Goal: Information Seeking & Learning: Learn about a topic

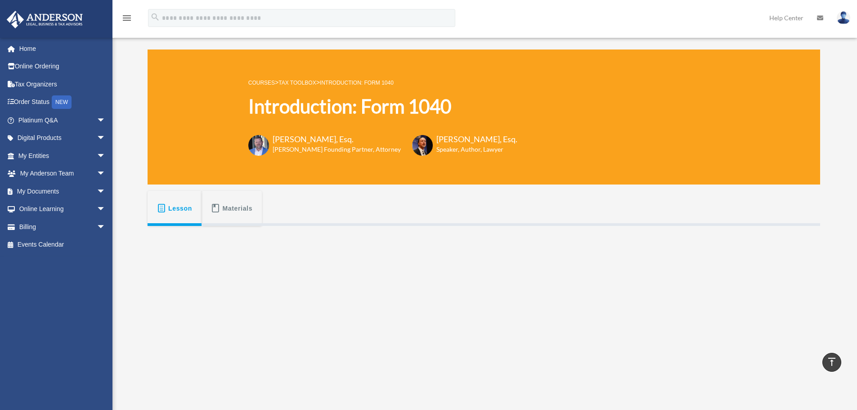
scroll to position [225, 0]
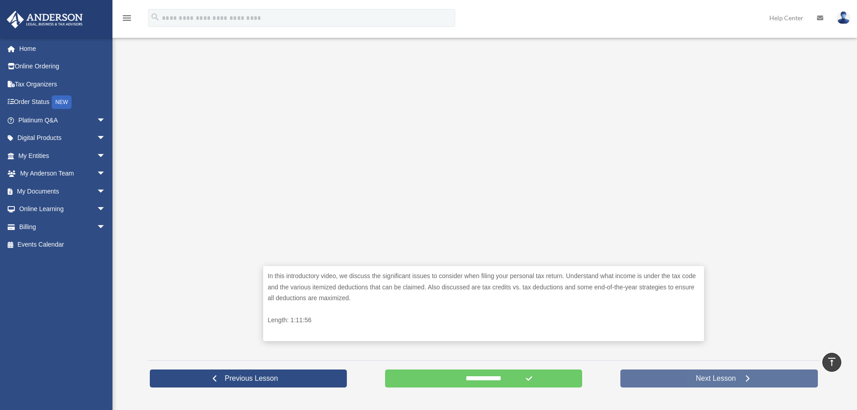
click at [707, 380] on span "Next Lesson" at bounding box center [715, 378] width 54 height 9
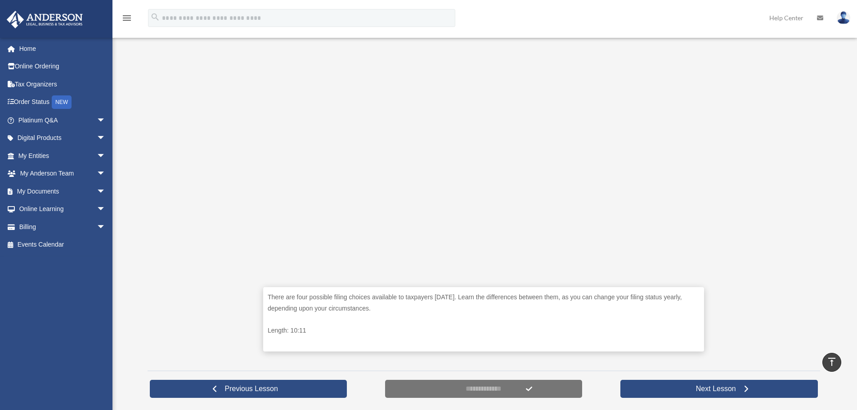
scroll to position [225, 0]
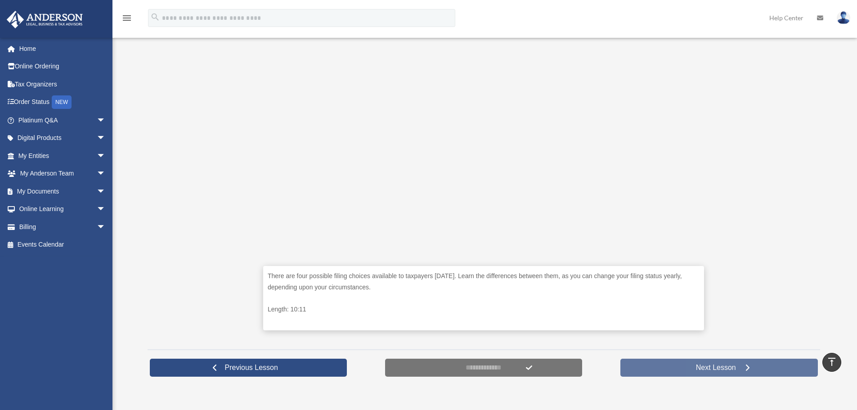
click at [689, 367] on span "Next Lesson" at bounding box center [715, 367] width 54 height 9
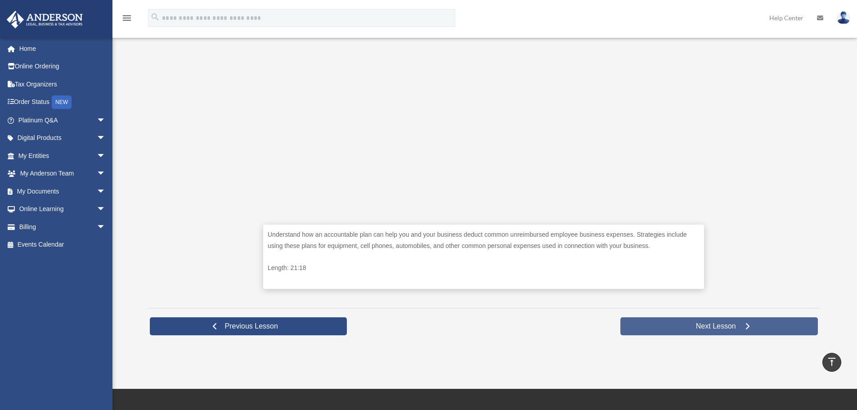
scroll to position [270, 0]
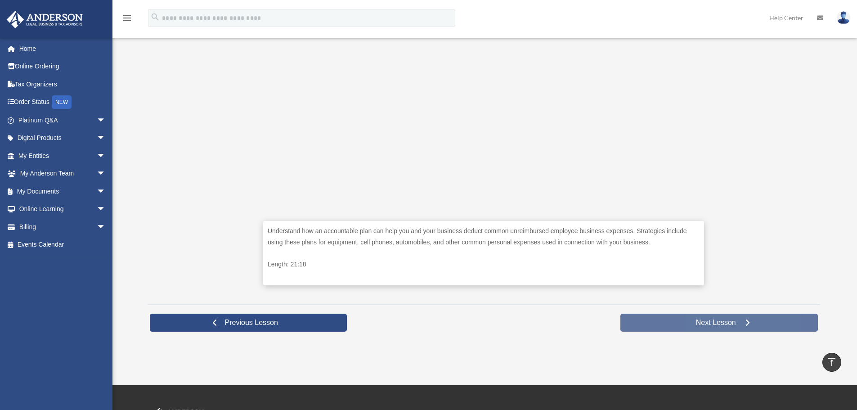
click at [672, 326] on link "Next Lesson" at bounding box center [718, 322] width 197 height 18
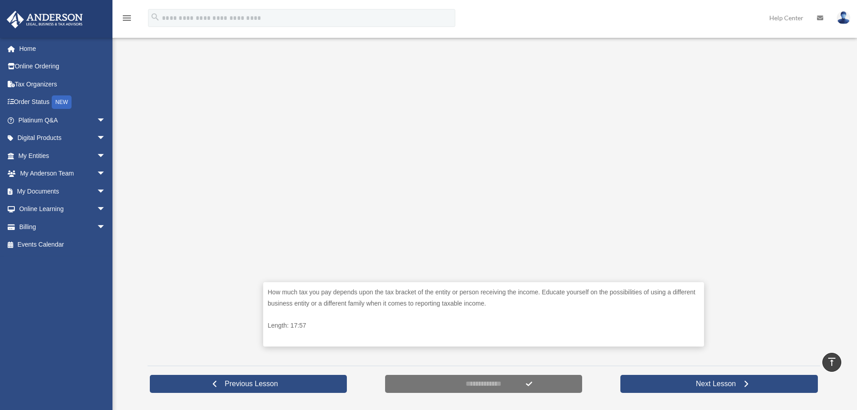
scroll to position [224, 0]
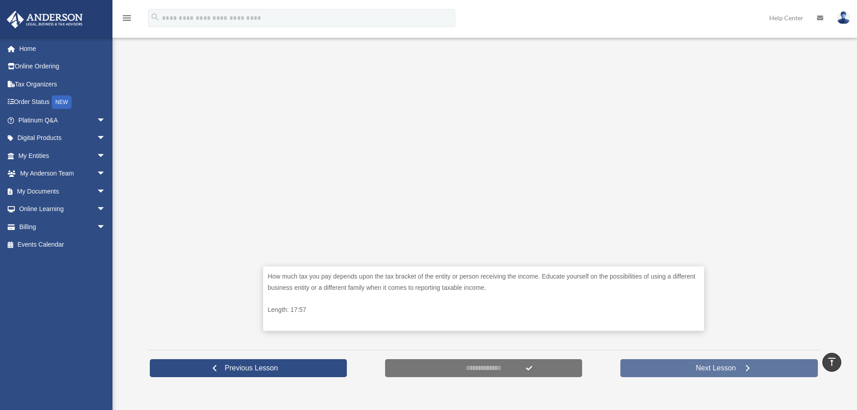
click at [693, 366] on span "Next Lesson" at bounding box center [715, 367] width 54 height 9
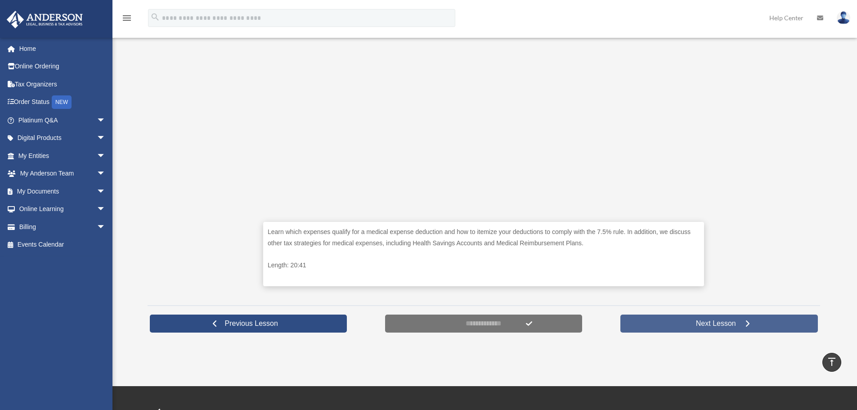
scroll to position [270, 0]
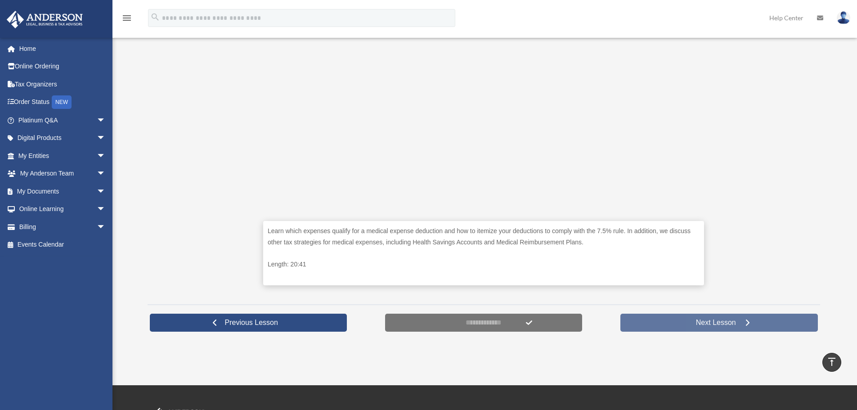
click at [649, 323] on link "Next Lesson" at bounding box center [718, 322] width 197 height 18
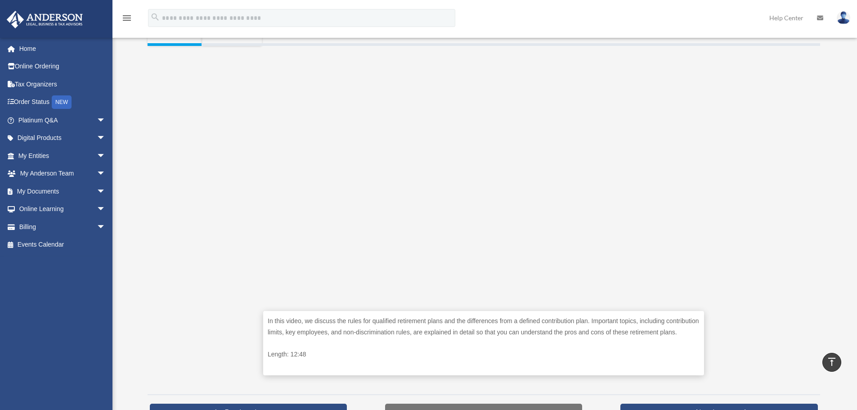
scroll to position [225, 0]
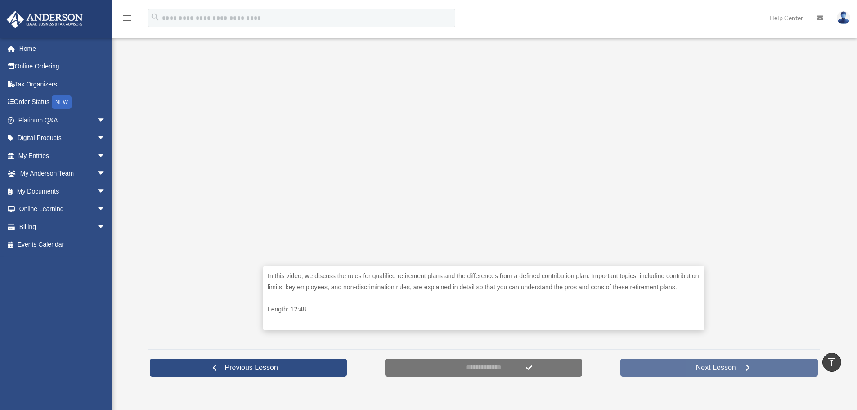
click at [675, 361] on link "Next Lesson" at bounding box center [718, 367] width 197 height 18
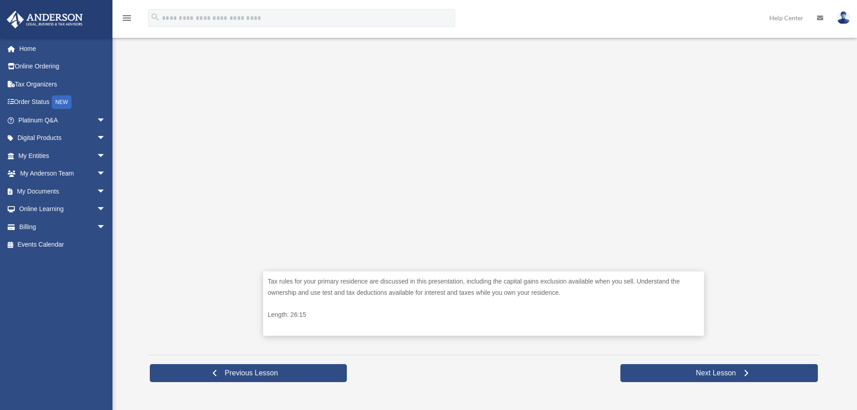
scroll to position [225, 0]
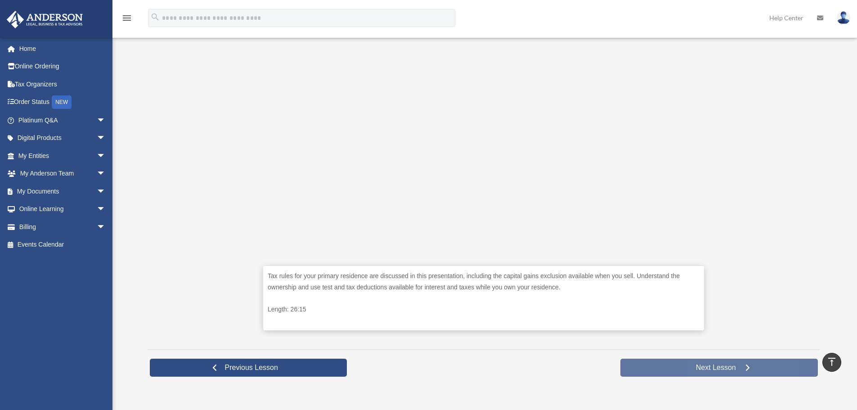
click at [678, 369] on link "Next Lesson" at bounding box center [718, 367] width 197 height 18
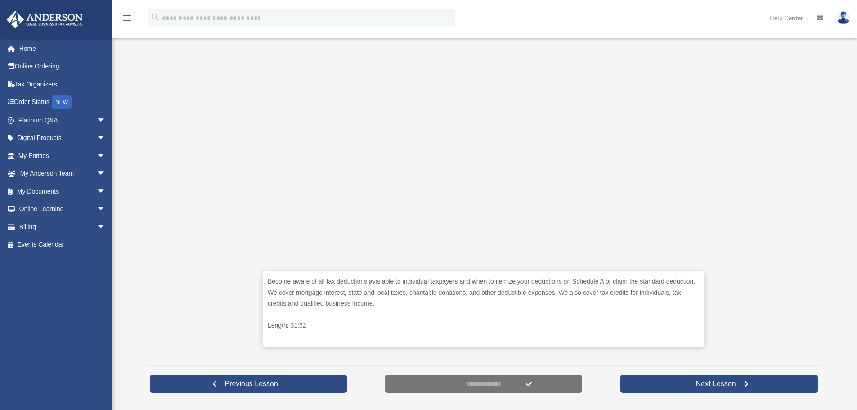
scroll to position [224, 0]
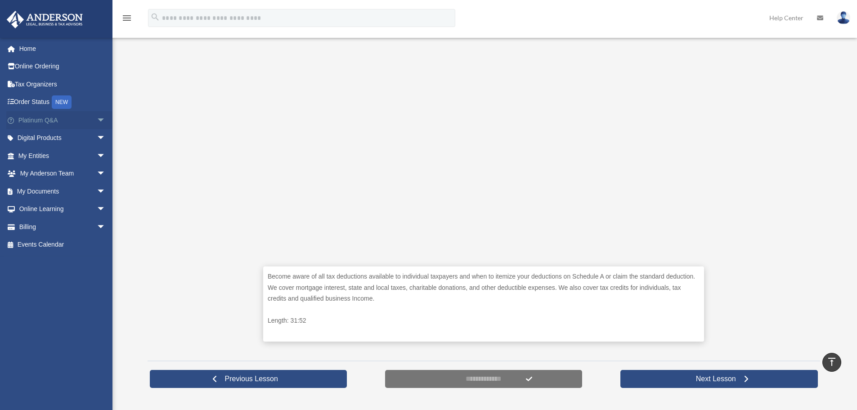
click at [97, 121] on span "arrow_drop_down" at bounding box center [106, 120] width 18 height 18
